Goal: Check status: Check status

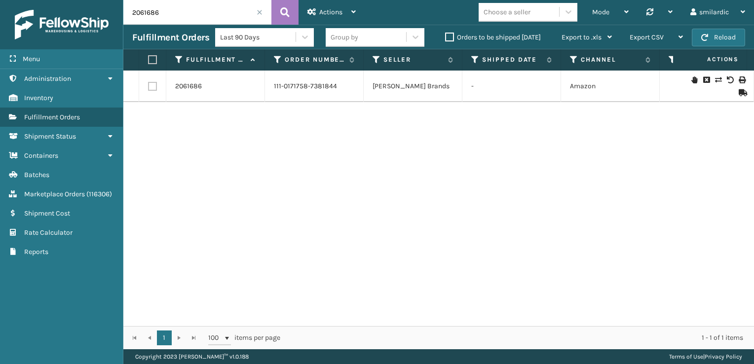
click at [175, 12] on input "2061686" at bounding box center [197, 12] width 148 height 25
paste input "2360"
type input "2062360"
click at [279, 8] on button at bounding box center [284, 12] width 27 height 25
click at [715, 79] on icon at bounding box center [718, 79] width 6 height 7
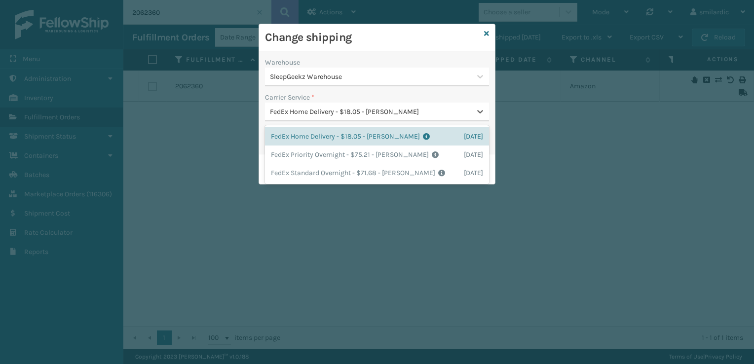
click at [405, 113] on div "FedEx Home Delivery - $18.05 - [PERSON_NAME]" at bounding box center [371, 112] width 202 height 10
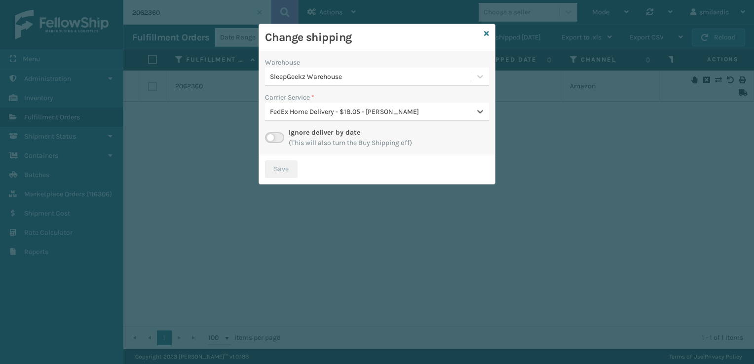
click at [415, 110] on div "FedEx Home Delivery - $18.05 - [PERSON_NAME]" at bounding box center [371, 112] width 202 height 10
click at [485, 37] on icon at bounding box center [486, 33] width 5 height 7
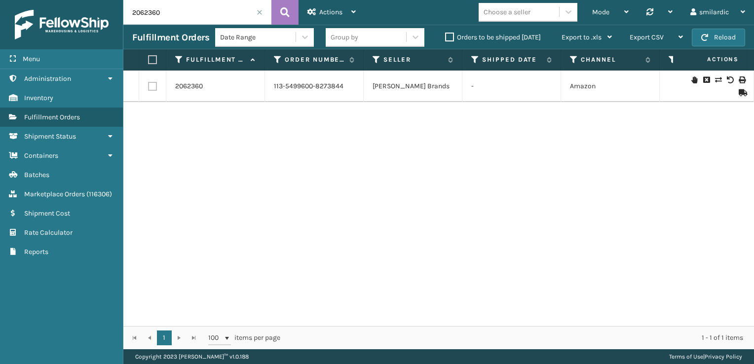
click at [715, 81] on icon at bounding box center [718, 79] width 6 height 7
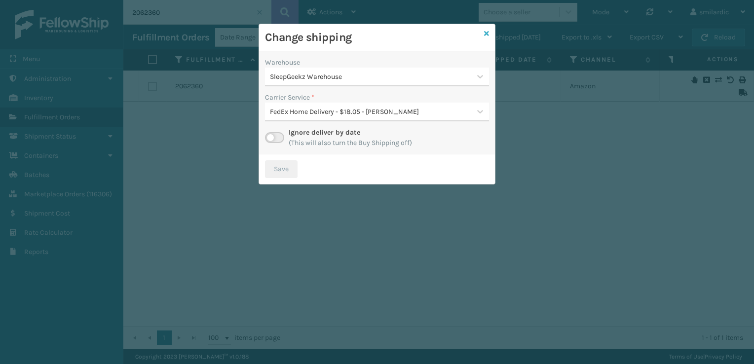
click at [487, 35] on icon at bounding box center [486, 33] width 5 height 7
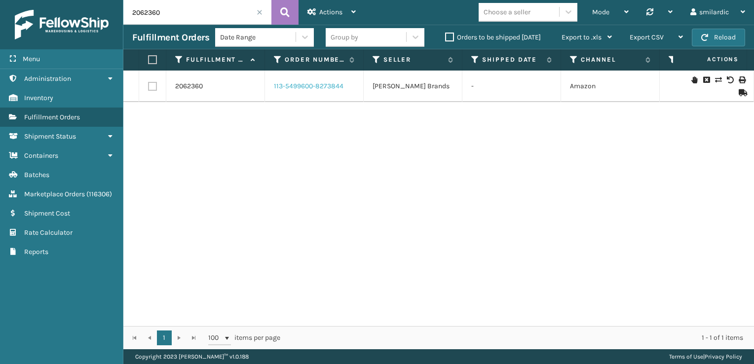
click at [302, 88] on link "113-5499600-8273844" at bounding box center [309, 86] width 70 height 10
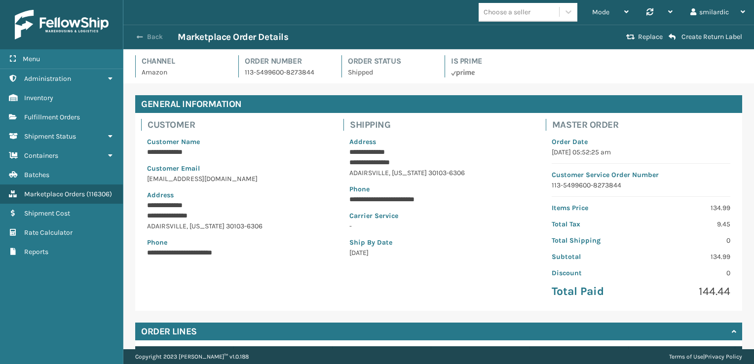
click at [156, 37] on button "Back" at bounding box center [154, 37] width 45 height 9
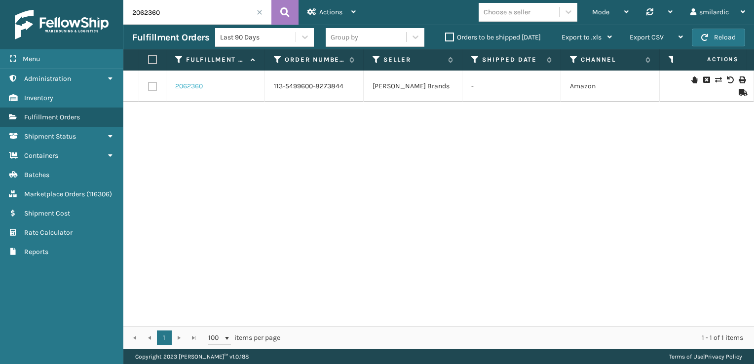
click at [188, 82] on link "2062360" at bounding box center [189, 86] width 28 height 10
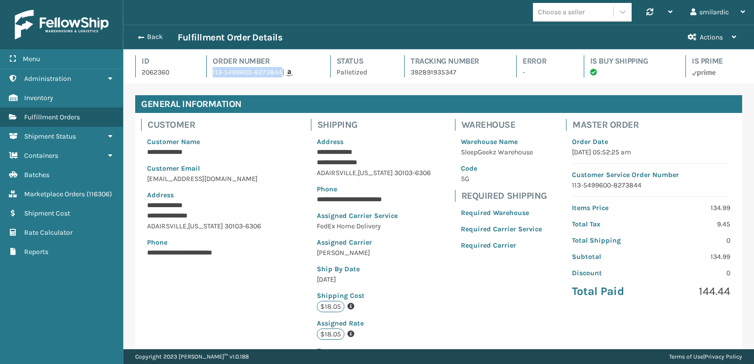
drag, startPoint x: 211, startPoint y: 72, endPoint x: 279, endPoint y: 79, distance: 68.0
click at [279, 79] on div "Id 2062360 Order Number 113-5499600-8273844 | Status Palletized Tracking Number…" at bounding box center [438, 69] width 607 height 28
copy link "113-5499600-8273844"
